Goal: Task Accomplishment & Management: Complete application form

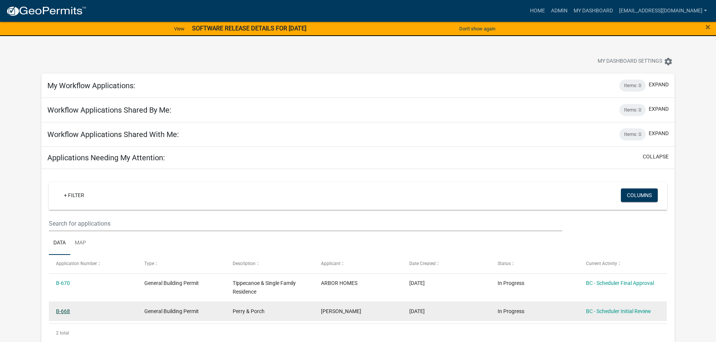
click at [65, 311] on link "B-668" at bounding box center [63, 312] width 14 height 6
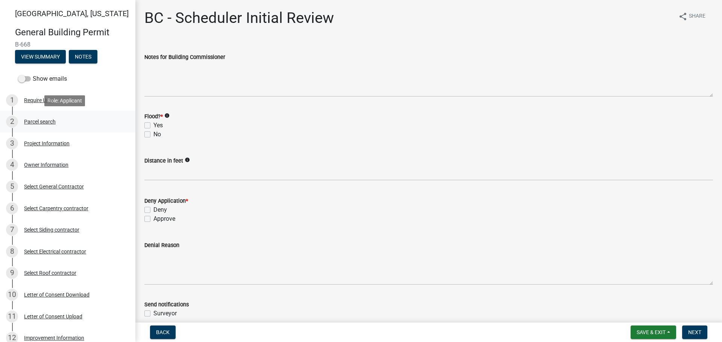
click at [29, 122] on div "Parcel search" at bounding box center [40, 121] width 32 height 5
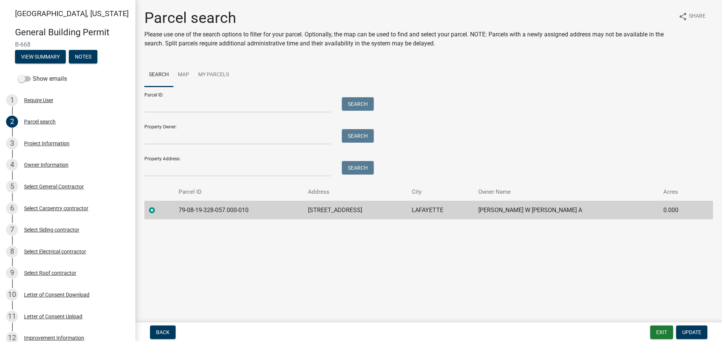
click at [254, 210] on td "79-08-19-328-057.000-010" at bounding box center [238, 210] width 129 height 18
drag, startPoint x: 250, startPoint y: 211, endPoint x: 175, endPoint y: 206, distance: 75.3
click at [175, 206] on td "79-08-19-328-057.000-010" at bounding box center [238, 210] width 129 height 18
copy td "79-08-19-328-057.000-010"
click at [58, 142] on div "Project Information" at bounding box center [46, 143] width 45 height 5
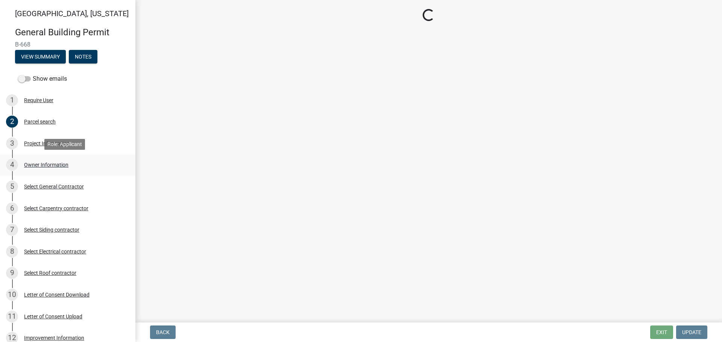
select select "39dd8e3a-6d5d-4294-aa82-b184892f1826"
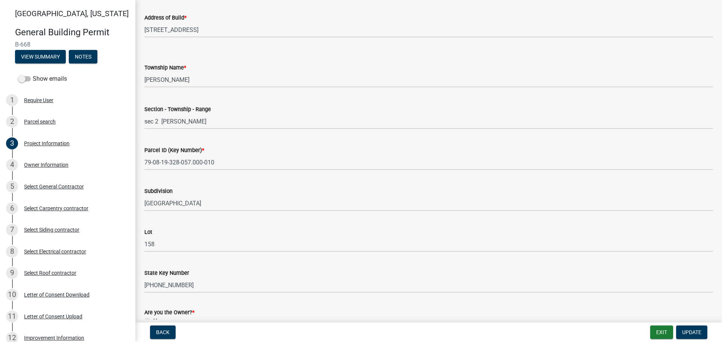
scroll to position [338, 0]
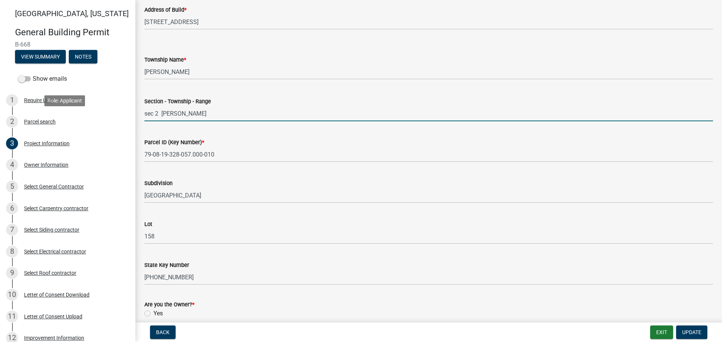
drag, startPoint x: 194, startPoint y: 114, endPoint x: 130, endPoint y: 112, distance: 64.3
click at [127, 115] on div "Tippecanoe County, Indiana General Building Permit B-668 View Summary Notes Sho…" at bounding box center [361, 171] width 722 height 342
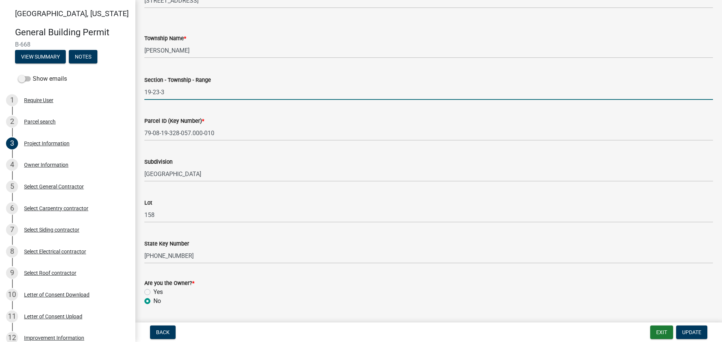
scroll to position [382, 0]
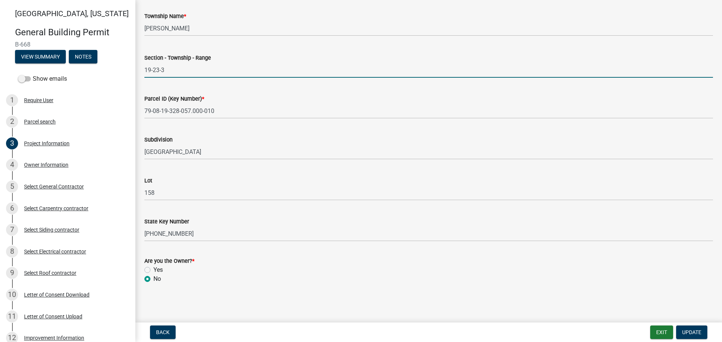
type input "19-23-3"
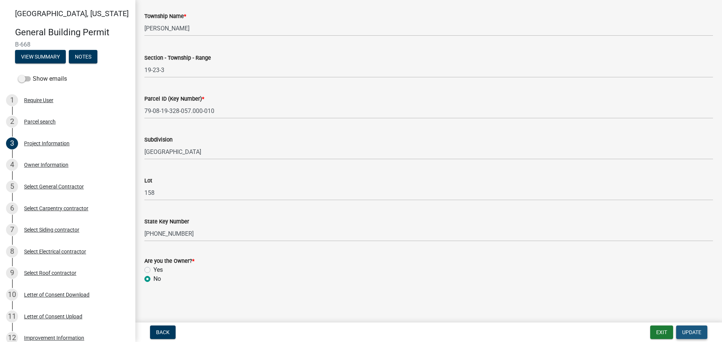
click at [686, 332] on span "Update" at bounding box center [691, 333] width 19 height 6
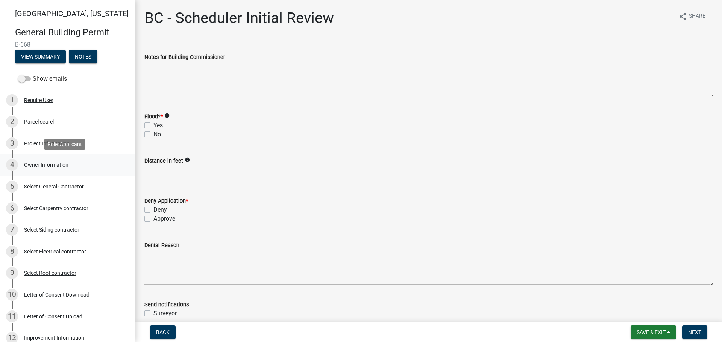
click at [35, 162] on div "Owner Information" at bounding box center [46, 164] width 44 height 5
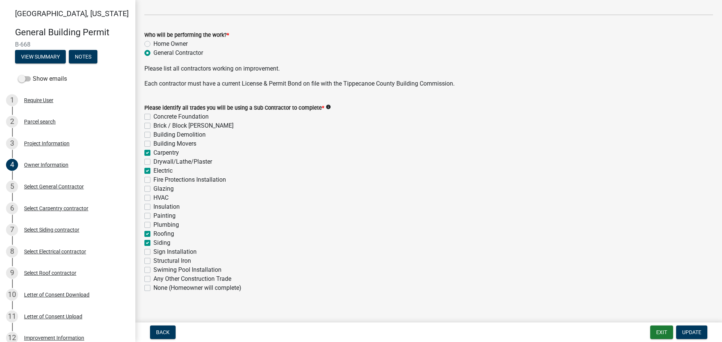
scroll to position [235, 0]
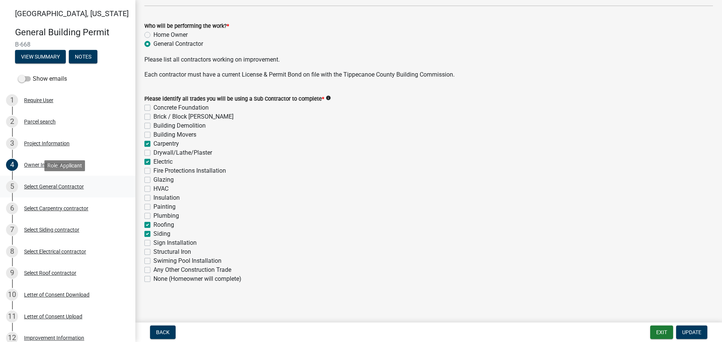
click at [42, 186] on div "Select General Contractor" at bounding box center [54, 186] width 60 height 5
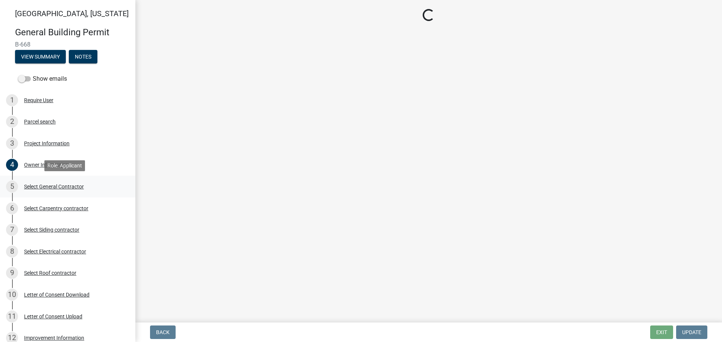
scroll to position [0, 0]
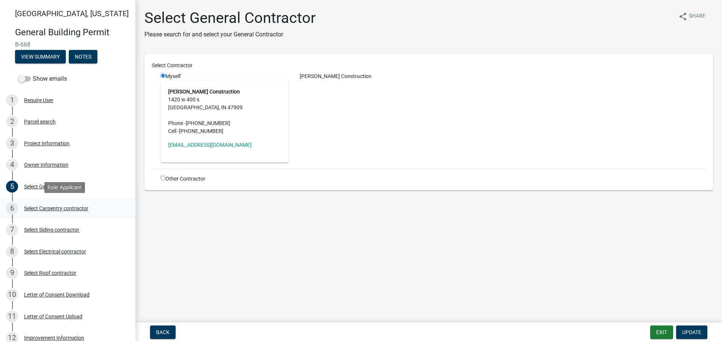
click at [42, 207] on div "Select Carpentry contractor" at bounding box center [56, 208] width 64 height 5
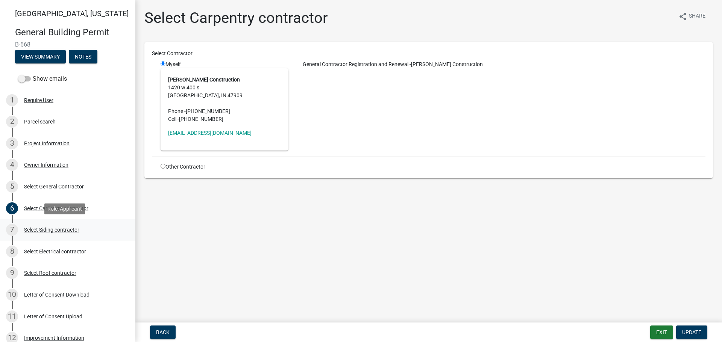
click at [41, 229] on div "Select Siding contractor" at bounding box center [51, 229] width 55 height 5
click at [38, 249] on div "Select Electrical contractor" at bounding box center [55, 251] width 62 height 5
click at [41, 272] on div "Select Roof contractor" at bounding box center [50, 273] width 52 height 5
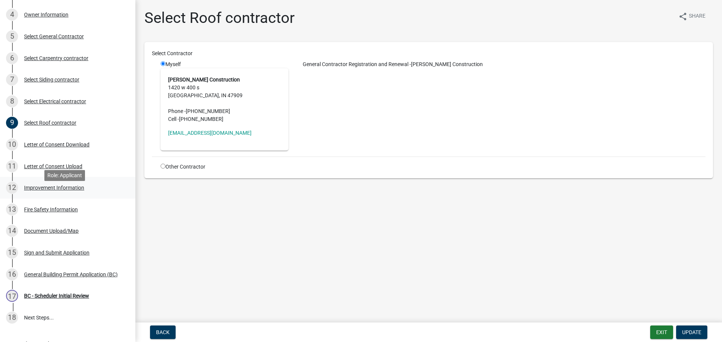
scroll to position [113, 0]
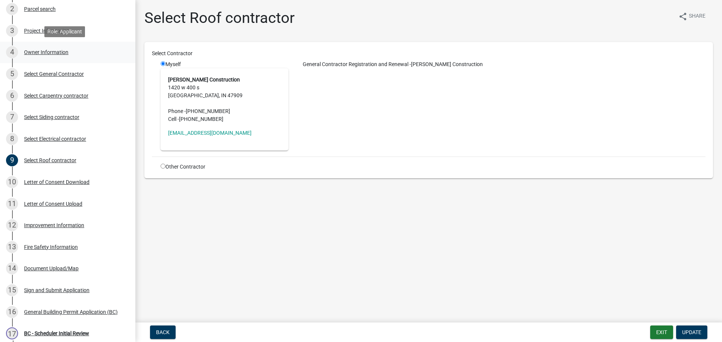
click at [45, 50] on div "Owner Information" at bounding box center [46, 52] width 44 height 5
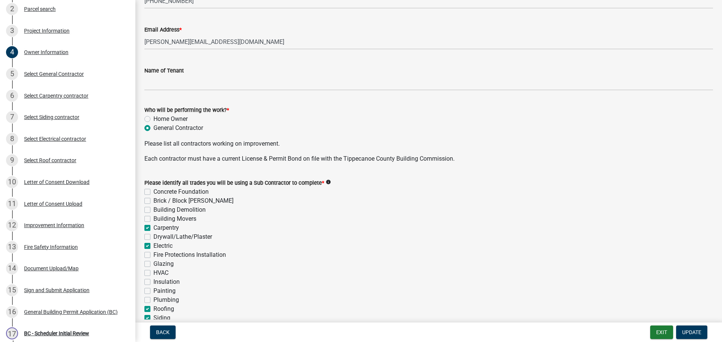
scroll to position [188, 0]
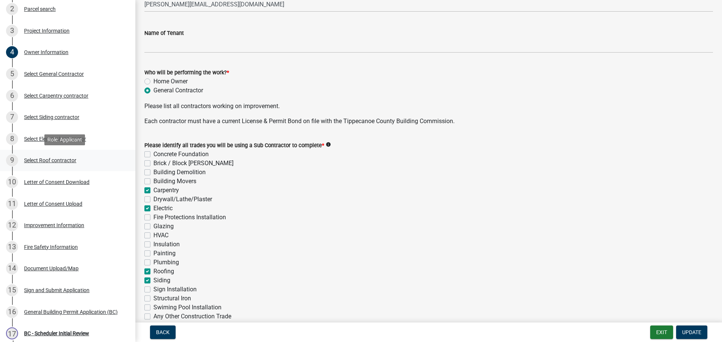
click at [53, 159] on div "Select Roof contractor" at bounding box center [50, 160] width 52 height 5
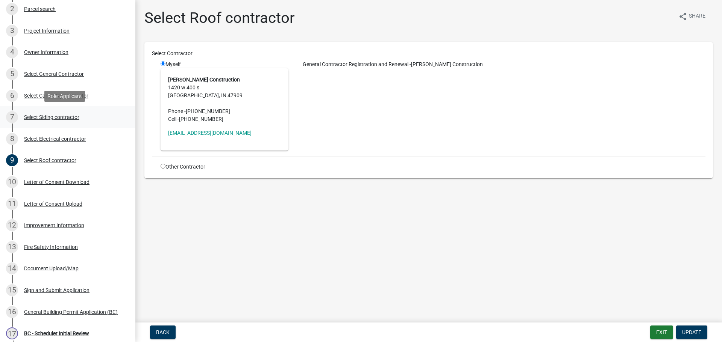
click at [43, 115] on div "Select Siding contractor" at bounding box center [51, 117] width 55 height 5
click at [51, 203] on div "Letter of Consent Upload" at bounding box center [53, 203] width 58 height 5
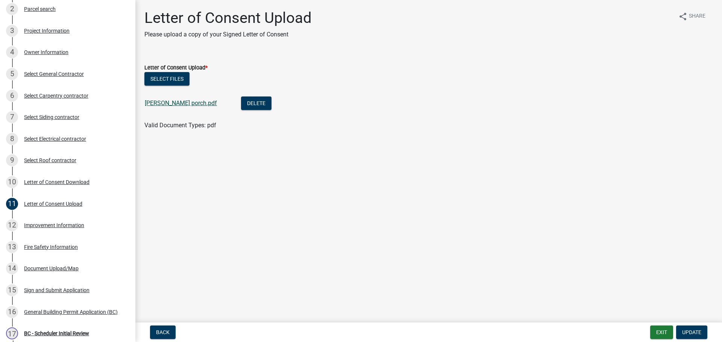
click at [164, 102] on link "Wheeler porch.pdf" at bounding box center [181, 103] width 72 height 7
click at [47, 226] on div "Improvement Information" at bounding box center [54, 225] width 60 height 5
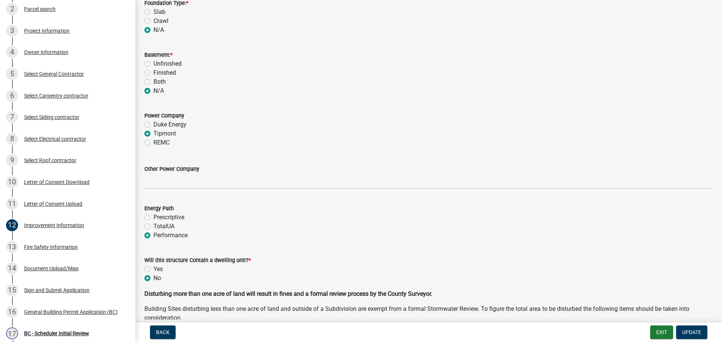
scroll to position [789, 0]
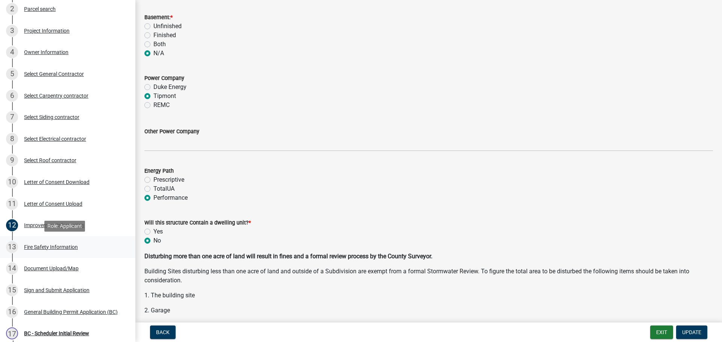
click at [41, 245] on div "Fire Safety Information" at bounding box center [51, 247] width 54 height 5
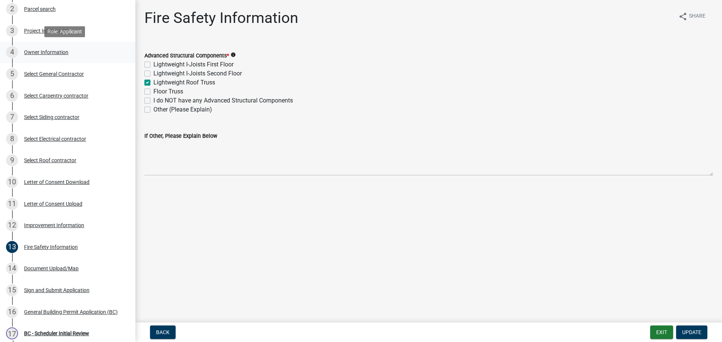
click at [54, 51] on div "Owner Information" at bounding box center [46, 52] width 44 height 5
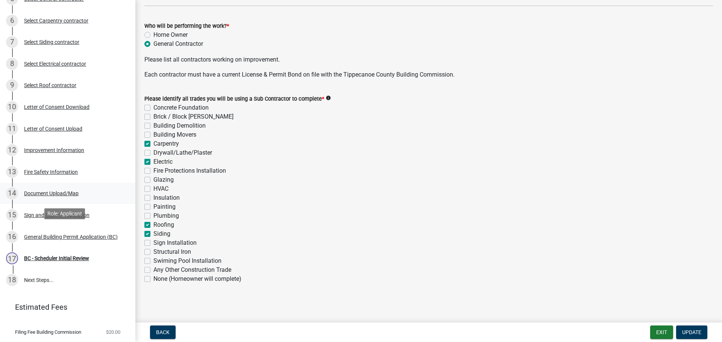
scroll to position [206, 0]
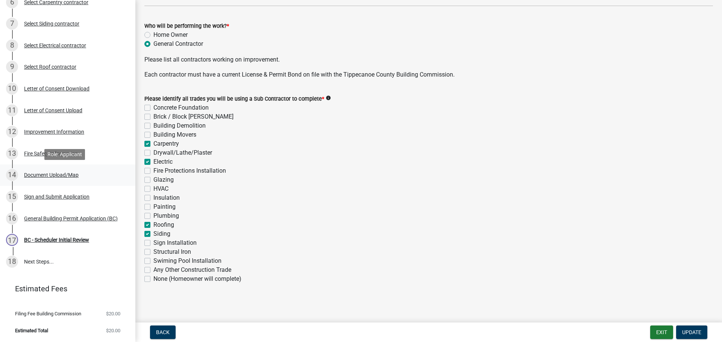
click at [39, 174] on div "Document Upload/Map" at bounding box center [51, 175] width 55 height 5
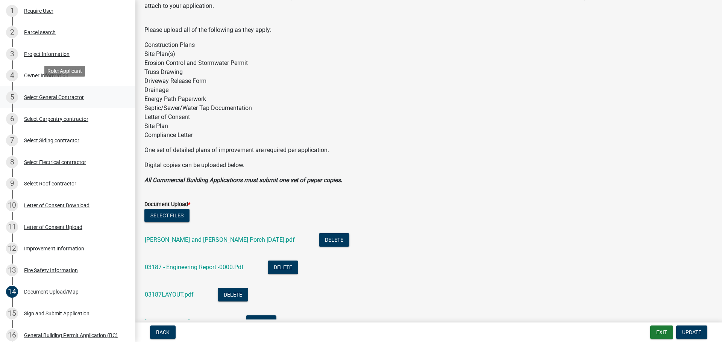
scroll to position [18, 0]
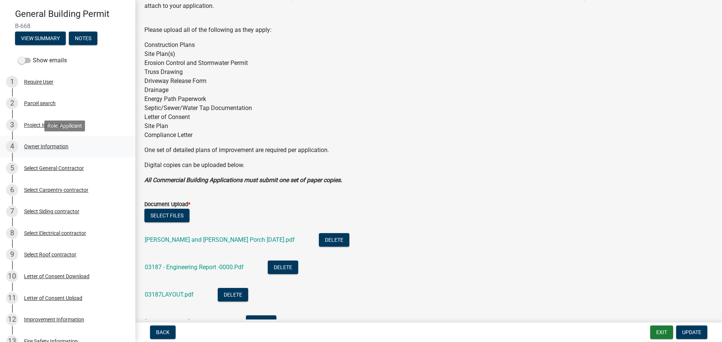
click at [44, 145] on div "Owner Information" at bounding box center [46, 146] width 44 height 5
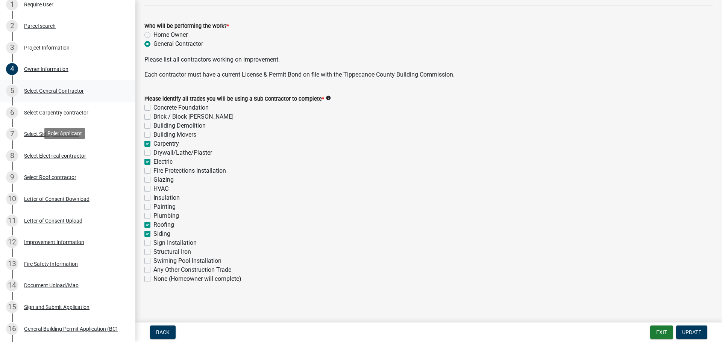
scroll to position [169, 0]
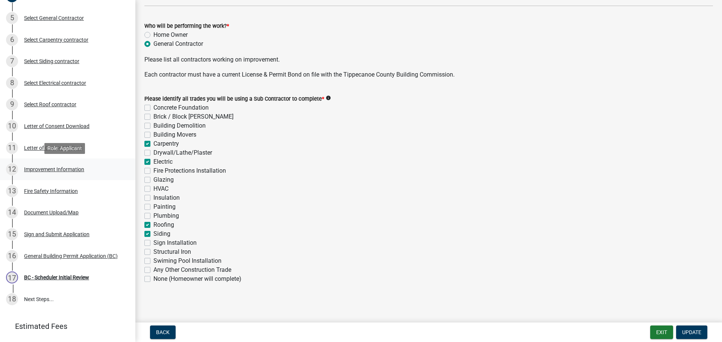
click at [44, 169] on div "Improvement Information" at bounding box center [54, 169] width 60 height 5
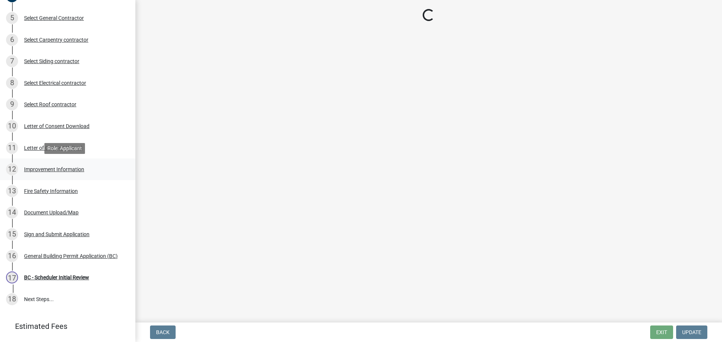
scroll to position [0, 0]
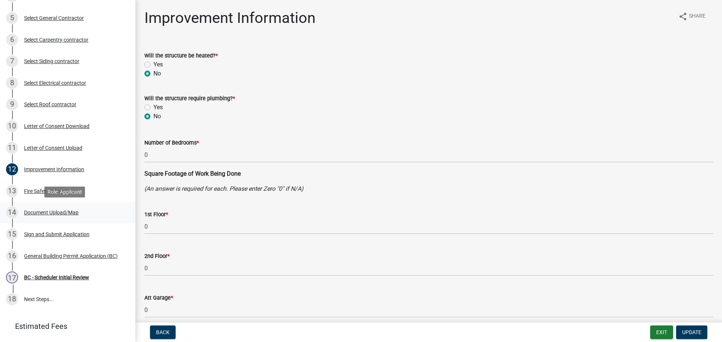
click at [51, 212] on div "Document Upload/Map" at bounding box center [51, 212] width 55 height 5
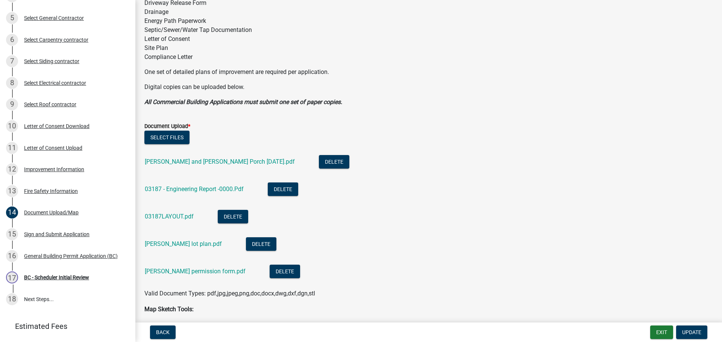
scroll to position [150, 0]
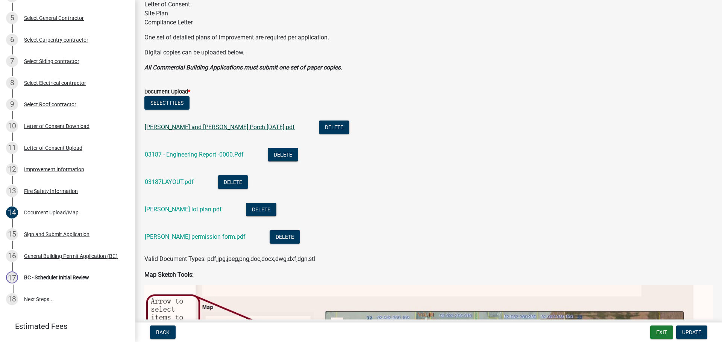
click at [242, 129] on link "Chuck and Sherrie Wheeler Porch 9-17-2025.pdf" at bounding box center [220, 127] width 150 height 7
click at [172, 156] on link "03187 - Engineering Report -0000.Pdf" at bounding box center [194, 154] width 99 height 7
click at [179, 181] on link "03187LAYOUT.pdf" at bounding box center [169, 182] width 49 height 7
click at [179, 206] on link "wheeler lot plan.pdf" at bounding box center [183, 209] width 77 height 7
click at [172, 233] on link "wheeler permission form.pdf" at bounding box center [195, 236] width 101 height 7
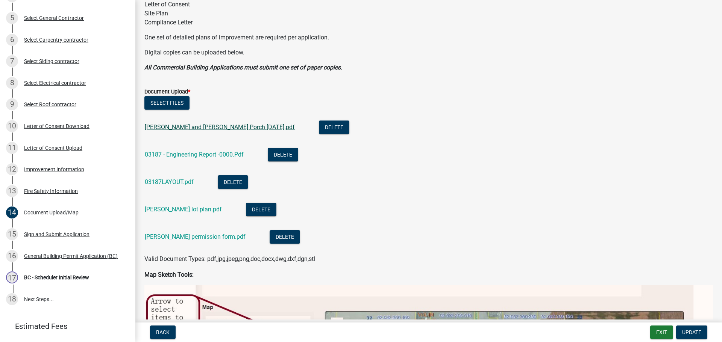
click at [200, 127] on link "Chuck and Sherrie Wheeler Porch 9-17-2025.pdf" at bounding box center [220, 127] width 150 height 7
click at [53, 234] on div "Sign and Submit Application" at bounding box center [56, 234] width 65 height 5
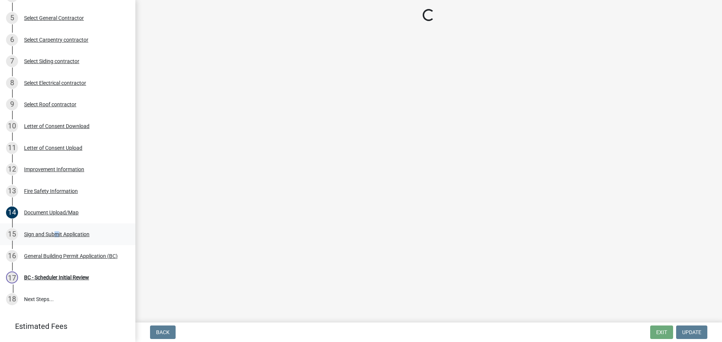
scroll to position [0, 0]
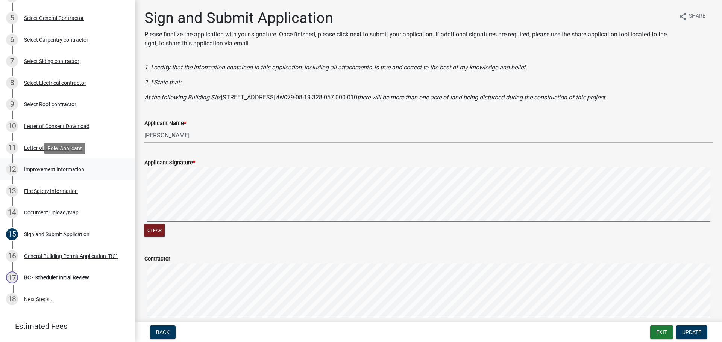
click at [64, 169] on div "Improvement Information" at bounding box center [54, 169] width 60 height 5
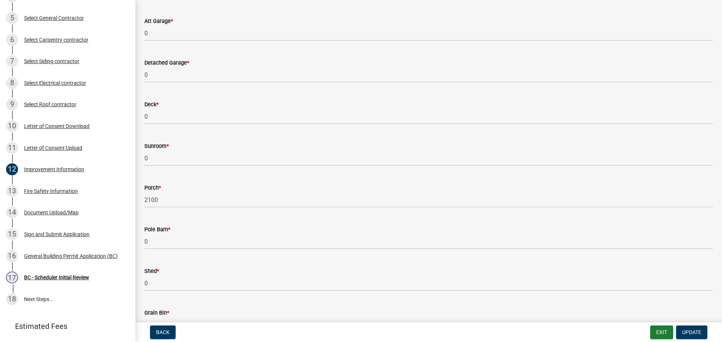
scroll to position [301, 0]
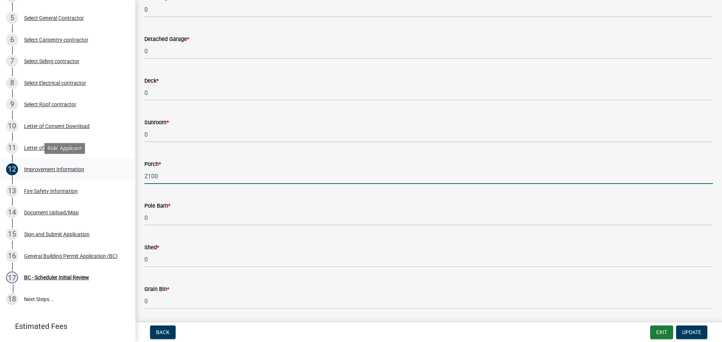
drag, startPoint x: 181, startPoint y: 179, endPoint x: 126, endPoint y: 179, distance: 55.3
click at [126, 179] on div "Tippecanoe County, Indiana General Building Permit B-668 View Summary Notes Sho…" at bounding box center [361, 171] width 722 height 342
type input "384"
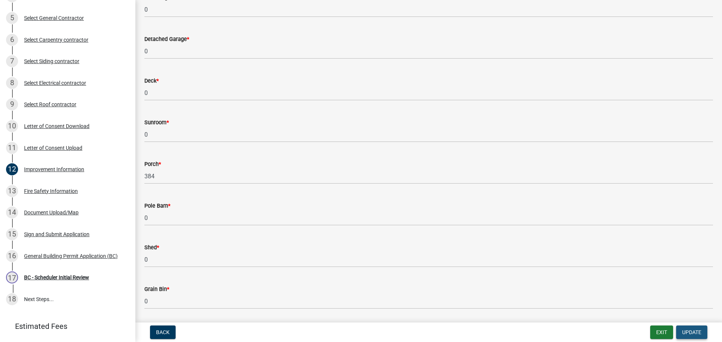
click at [693, 330] on span "Update" at bounding box center [691, 333] width 19 height 6
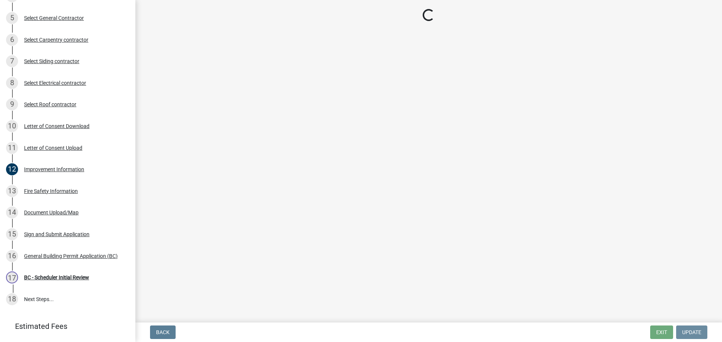
scroll to position [0, 0]
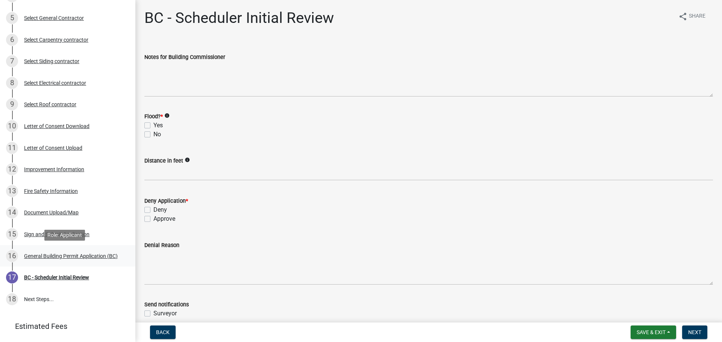
click at [57, 254] on div "General Building Permit Application (BC)" at bounding box center [71, 256] width 94 height 5
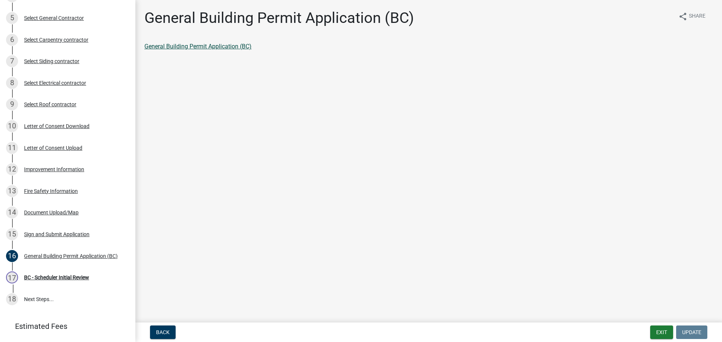
click at [198, 46] on link "General Building Permit Application (BC)" at bounding box center [197, 46] width 107 height 7
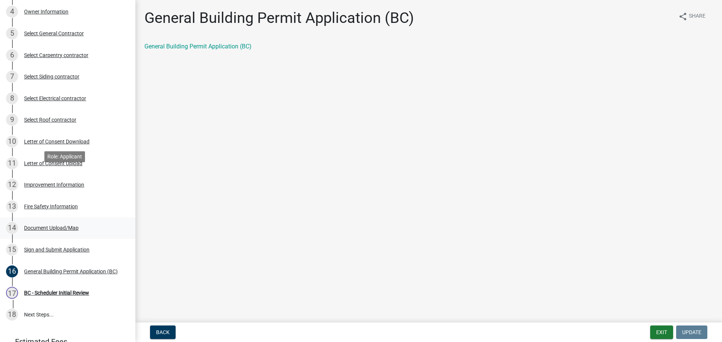
scroll to position [206, 0]
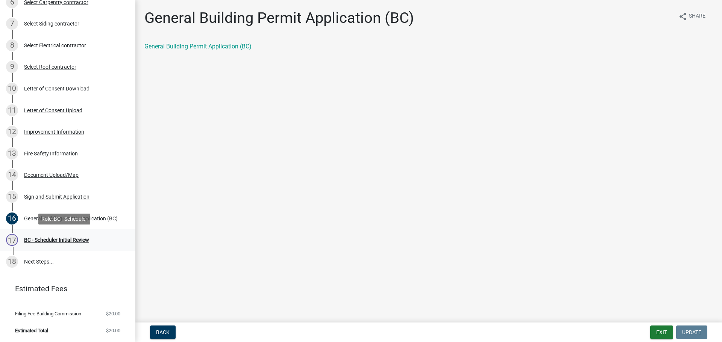
click at [43, 239] on div "BC - Scheduler Initial Review" at bounding box center [56, 240] width 65 height 5
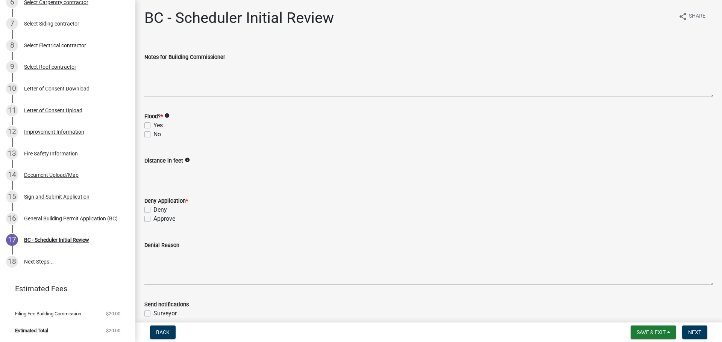
click at [153, 135] on label "No" at bounding box center [157, 134] width 8 height 9
click at [153, 135] on input "No" at bounding box center [155, 132] width 5 height 5
checkbox input "true"
checkbox input "false"
checkbox input "true"
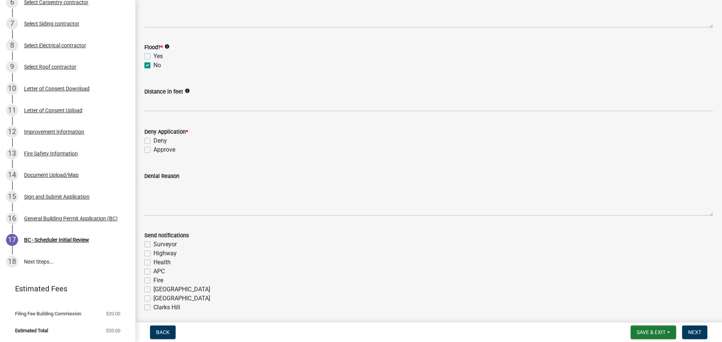
scroll to position [138, 0]
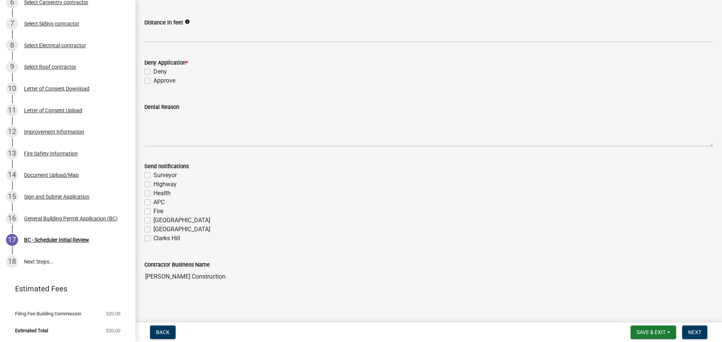
click at [153, 80] on label "Approve" at bounding box center [164, 80] width 22 height 9
click at [153, 80] on input "Approve" at bounding box center [155, 78] width 5 height 5
checkbox input "true"
checkbox input "false"
checkbox input "true"
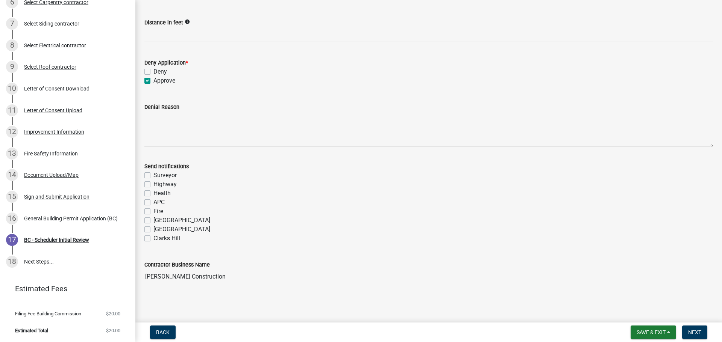
click at [153, 212] on label "Fire" at bounding box center [158, 211] width 10 height 9
click at [153, 212] on input "Fire" at bounding box center [155, 209] width 5 height 5
checkbox input "true"
checkbox input "false"
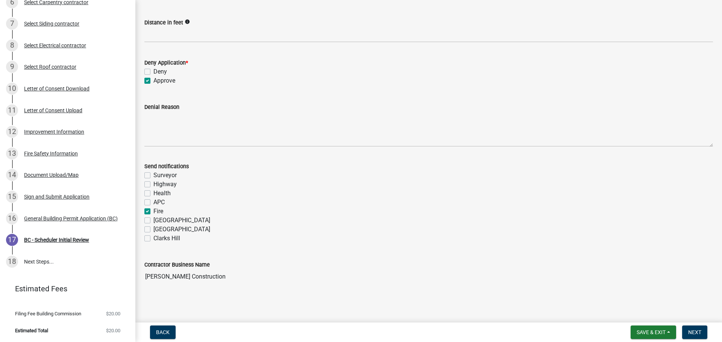
checkbox input "false"
checkbox input "true"
checkbox input "false"
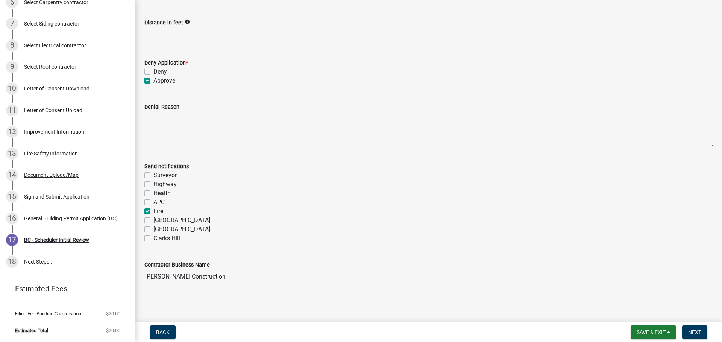
checkbox input "false"
click at [694, 333] on span "Next" at bounding box center [694, 333] width 13 height 6
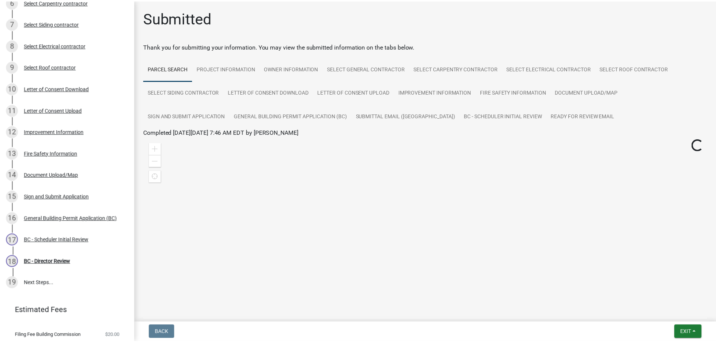
scroll to position [228, 0]
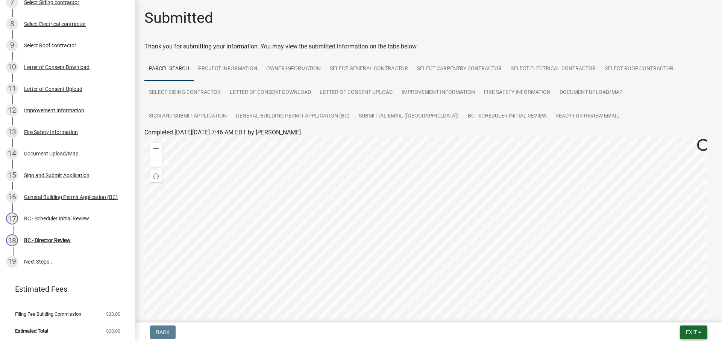
click at [694, 333] on span "Exit" at bounding box center [691, 333] width 11 height 6
click at [686, 316] on button "Save & Exit" at bounding box center [677, 313] width 60 height 18
